Goal: Check status: Check status

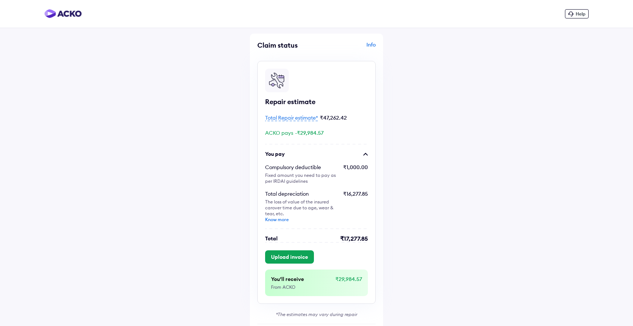
scroll to position [54, 0]
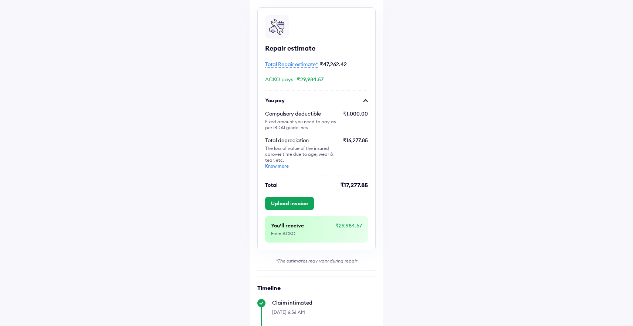
click at [304, 65] on span "Total Repair estimate*" at bounding box center [291, 64] width 53 height 7
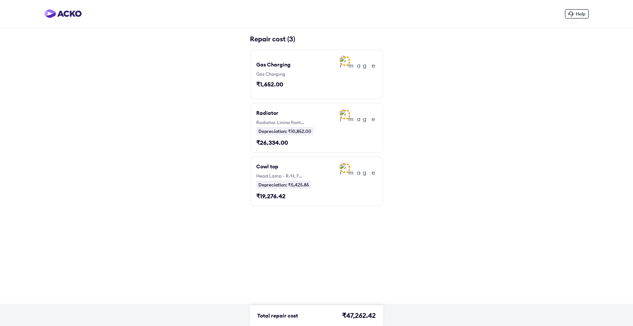
click at [271, 82] on div "₹1,652.00" at bounding box center [274, 84] width 37 height 8
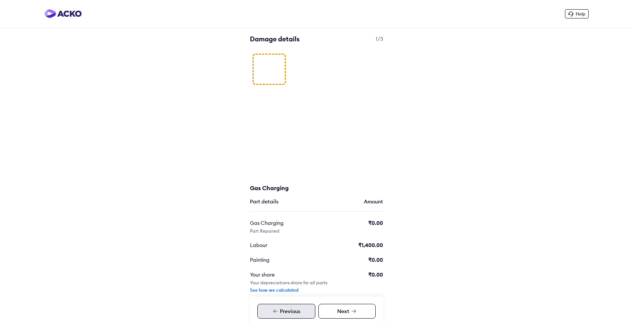
scroll to position [27, 0]
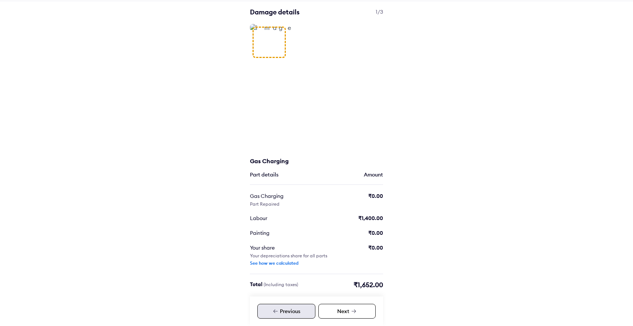
click at [341, 308] on div "Next" at bounding box center [346, 311] width 57 height 15
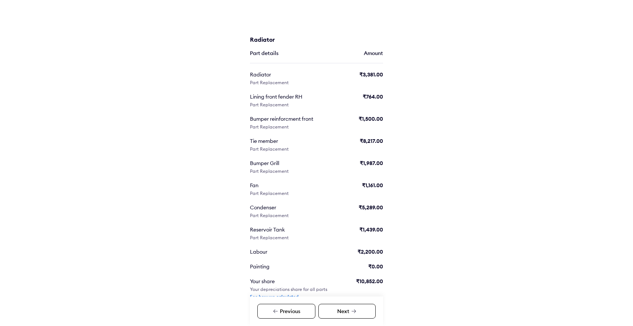
scroll to position [154, 0]
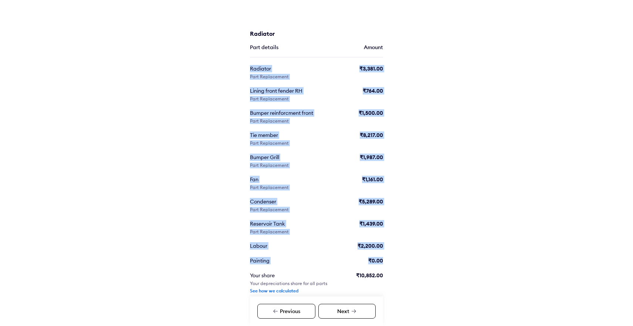
drag, startPoint x: 251, startPoint y: 68, endPoint x: 385, endPoint y: 262, distance: 235.4
click at [385, 262] on div "Help Damage details 2/3 Radiator Part details Amount Radiator Part Replacement …" at bounding box center [316, 100] width 633 height 509
copy div "Radiator Part Replacement ₹3,381.00 Lining front fender RH Part Replacement ₹76…"
click at [194, 228] on div "Help Damage details 2/3 Radiator Part details Amount Radiator Part Replacement …" at bounding box center [316, 100] width 633 height 509
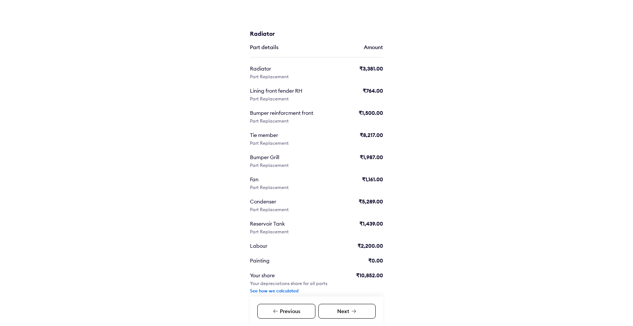
scroll to position [182, 0]
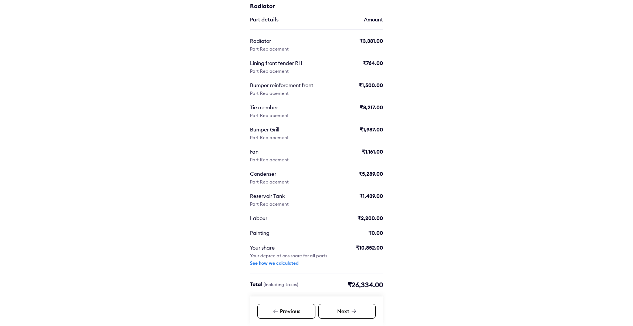
click at [354, 307] on div "Next" at bounding box center [346, 311] width 57 height 15
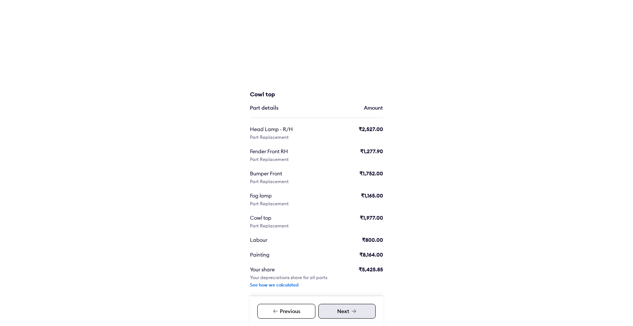
scroll to position [92, 0]
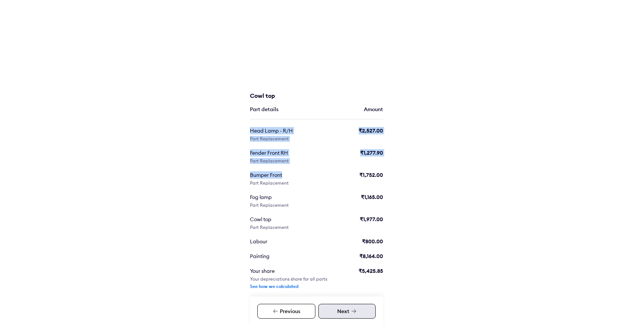
drag, startPoint x: 249, startPoint y: 129, endPoint x: 288, endPoint y: 176, distance: 60.4
click at [288, 176] on div "Damage details 3/3 Cowl top Part details Amount Head Lamp - R/H Part Replacemen…" at bounding box center [316, 142] width 133 height 400
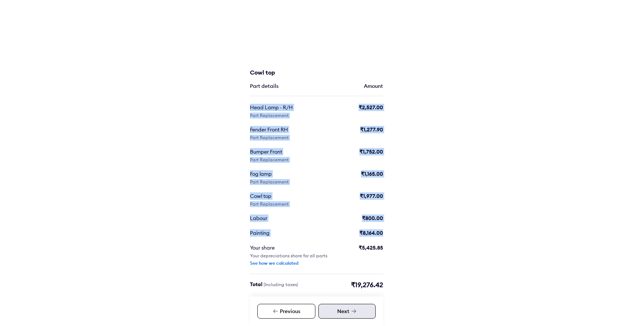
click at [383, 232] on div "₹8,164.00" at bounding box center [371, 233] width 24 height 7
copy div "Head Lamp - R/H Part Replacement ₹2,527.00 Fender Front RH Part Replacement ₹1,…"
click at [364, 287] on div "₹19,276.42" at bounding box center [367, 285] width 32 height 9
